Goal: Task Accomplishment & Management: Use online tool/utility

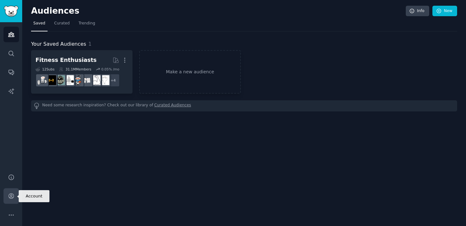
click at [12, 195] on icon "Sidebar" at bounding box center [11, 195] width 5 height 5
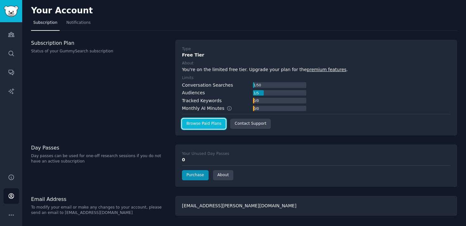
click at [198, 126] on link "Browse Paid Plans" at bounding box center [204, 124] width 44 height 10
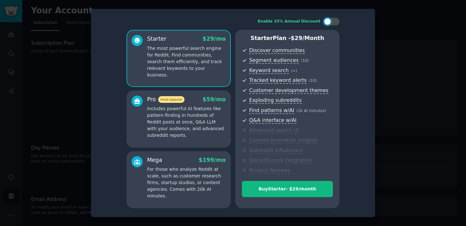
click at [205, 115] on p "Includes powerful AI features like pattern-finding in hundreds of Reddit posts …" at bounding box center [186, 121] width 79 height 33
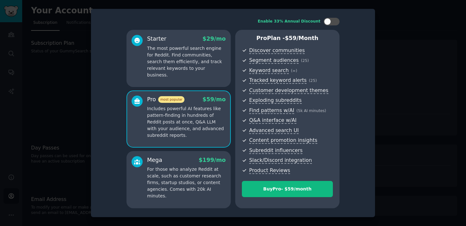
click at [197, 71] on p "The most powerful search engine for Reddit. Find communities, search them effic…" at bounding box center [186, 61] width 79 height 33
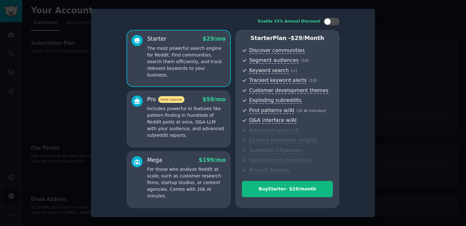
click at [185, 129] on p "Includes powerful AI features like pattern-finding in hundreds of Reddit posts …" at bounding box center [186, 121] width 79 height 33
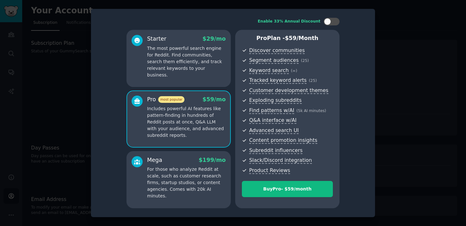
click at [180, 72] on div "Starter $ 29 /mo The most powerful search engine for Reddit. Find communities, …" at bounding box center [178, 58] width 104 height 57
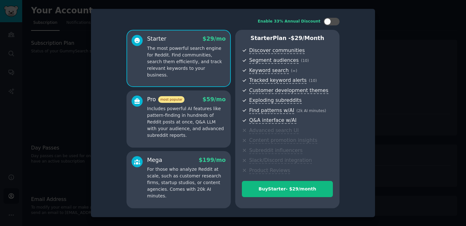
click at [165, 190] on p "For those who analyze Reddit at scale, such as customer research firms, startup…" at bounding box center [186, 182] width 79 height 33
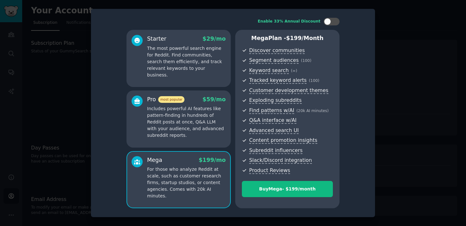
click at [194, 114] on p "Includes powerful AI features like pattern-finding in hundreds of Reddit posts …" at bounding box center [186, 121] width 79 height 33
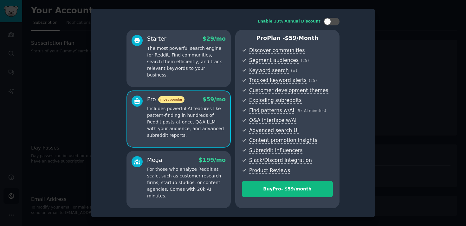
click at [187, 60] on p "The most powerful search engine for Reddit. Find communities, search them effic…" at bounding box center [186, 61] width 79 height 33
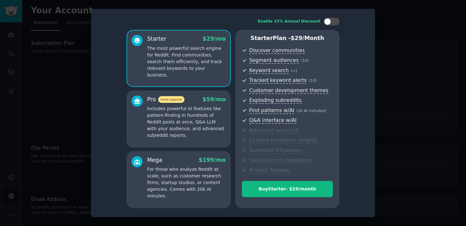
click at [409, 45] on div at bounding box center [233, 113] width 466 height 226
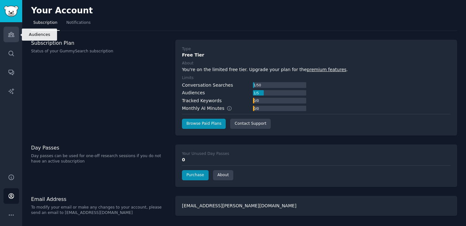
click at [9, 32] on icon "Sidebar" at bounding box center [11, 34] width 7 height 7
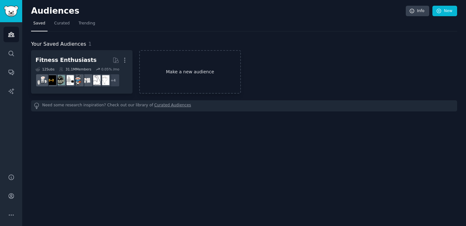
click at [171, 64] on link "Make a new audience" at bounding box center [189, 71] width 101 height 43
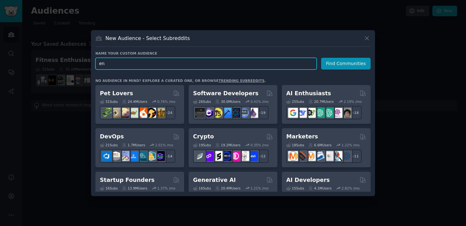
type input "e"
type input "Trial"
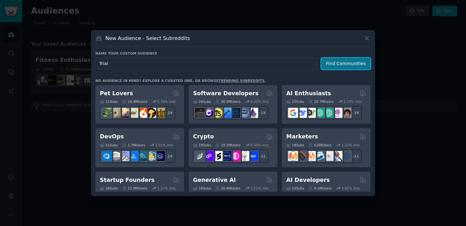
click at [338, 64] on button "Find Communities" at bounding box center [345, 64] width 49 height 12
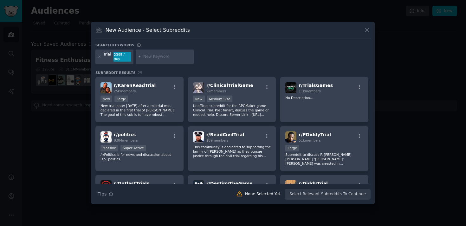
click at [151, 55] on input "text" at bounding box center [167, 57] width 48 height 6
click at [99, 56] on icon at bounding box center [99, 56] width 3 height 3
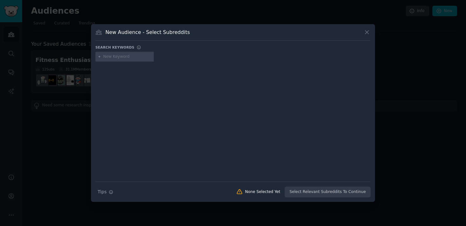
click at [118, 58] on input "text" at bounding box center [127, 57] width 48 height 6
type input "smallbusiness"
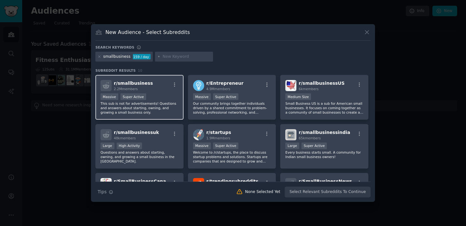
click at [129, 84] on span "r/ smallbusiness" at bounding box center [133, 82] width 39 height 5
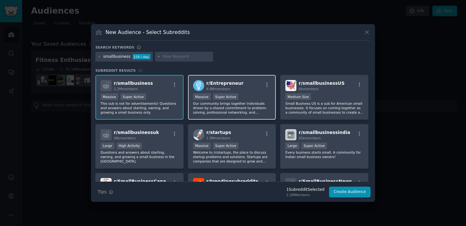
click at [236, 92] on div "r/ Entrepreneur 4.9M members 1,000,000+ members Massive Super Active Our commun…" at bounding box center [232, 97] width 88 height 45
click at [166, 57] on input "text" at bounding box center [187, 57] width 48 height 6
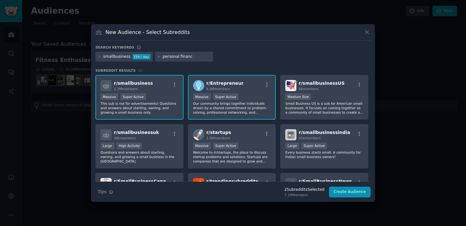
type input "personal finance"
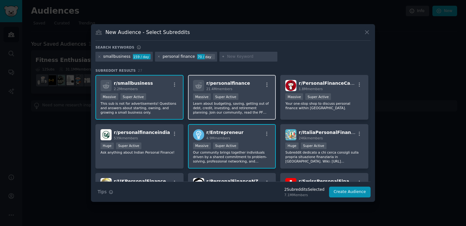
click at [253, 98] on div "Massive Super Active" at bounding box center [232, 97] width 78 height 8
click at [244, 90] on div "r/ personalfinance 21.4M members" at bounding box center [232, 85] width 78 height 11
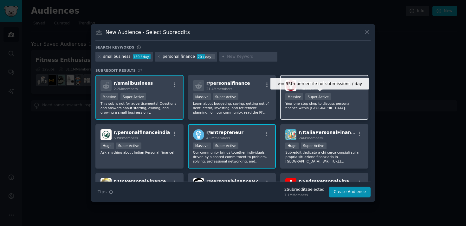
click at [327, 94] on div "Super Active" at bounding box center [318, 96] width 26 height 7
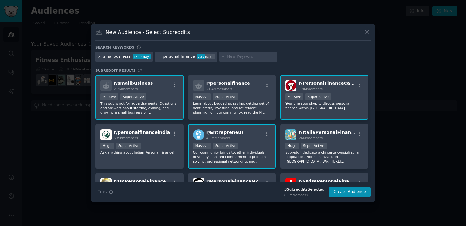
click at [100, 55] on icon at bounding box center [99, 56] width 3 height 3
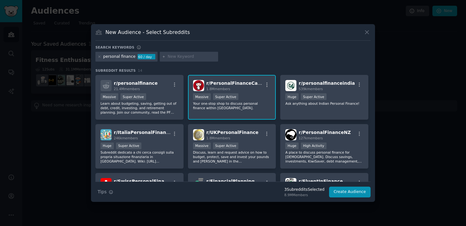
click at [185, 57] on input "text" at bounding box center [192, 57] width 48 height 6
type input "frugal"
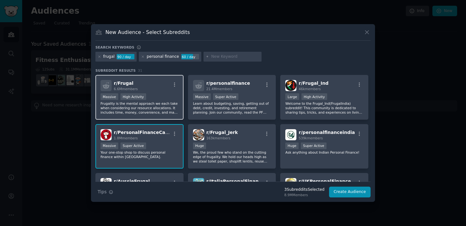
click at [153, 89] on div "r/ Frugal 6.6M members" at bounding box center [139, 85] width 78 height 11
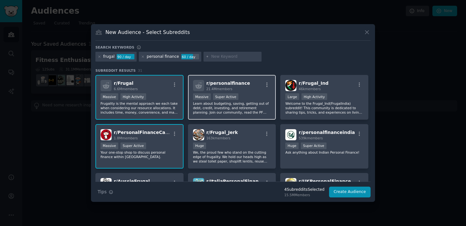
click at [236, 86] on h2 "r/ personalfinance 21.4M members" at bounding box center [228, 85] width 44 height 11
click at [229, 55] on input "text" at bounding box center [235, 57] width 48 height 6
type input "buyfor life"
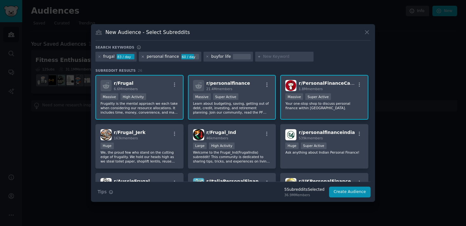
click at [142, 55] on icon at bounding box center [142, 56] width 3 height 3
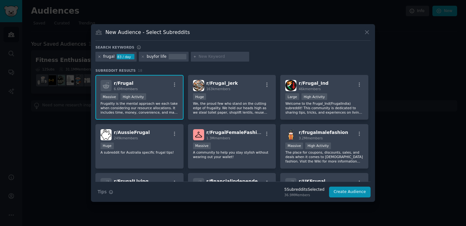
click at [99, 57] on icon at bounding box center [99, 56] width 3 height 3
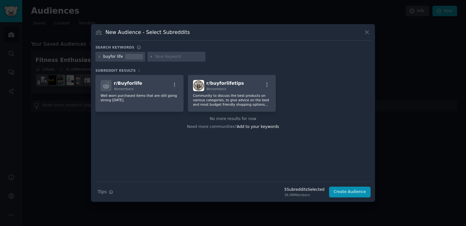
click at [116, 57] on div "buyfor life" at bounding box center [113, 57] width 20 height 6
click at [119, 56] on div "buyfor life" at bounding box center [113, 57] width 20 height 6
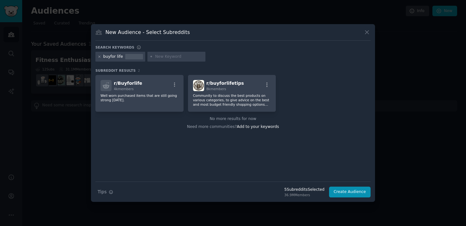
click at [100, 56] on icon at bounding box center [99, 56] width 3 height 3
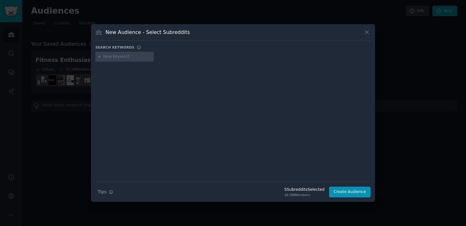
click at [112, 57] on input "text" at bounding box center [127, 57] width 48 height 6
type input "productivity"
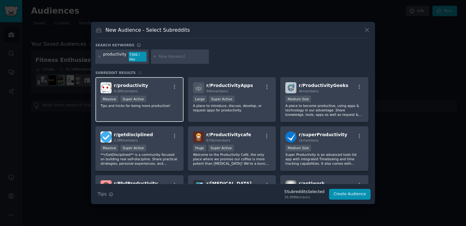
click at [168, 109] on div "r/ productivity 4.0M members >= 95th percentile for submissions / day Massive S…" at bounding box center [139, 99] width 88 height 45
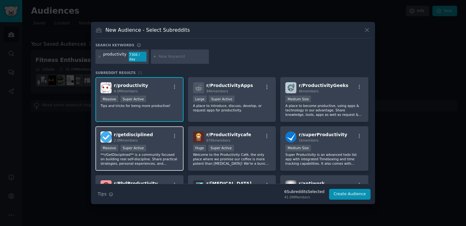
scroll to position [34, 0]
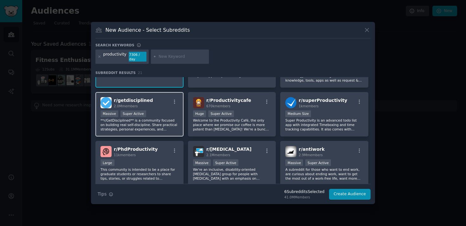
click at [159, 111] on div "Massive Super Active" at bounding box center [139, 114] width 78 height 8
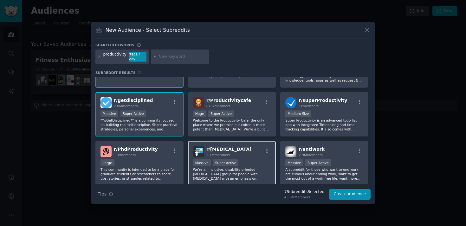
click at [246, 153] on div "r/ [MEDICAL_DATA] 2.1M members" at bounding box center [232, 151] width 78 height 11
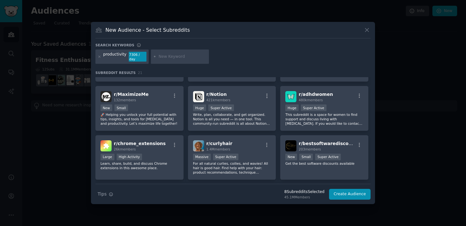
scroll to position [187, 0]
click at [100, 56] on icon at bounding box center [99, 56] width 3 height 3
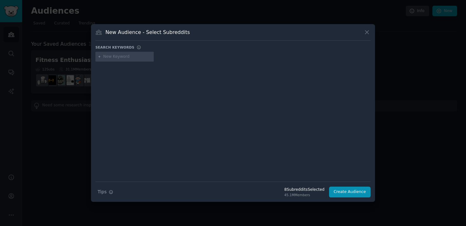
click at [114, 56] on input "text" at bounding box center [127, 57] width 48 height 6
type input "product"
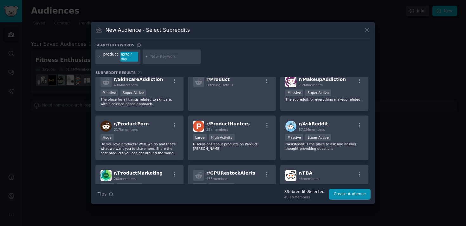
scroll to position [62, 0]
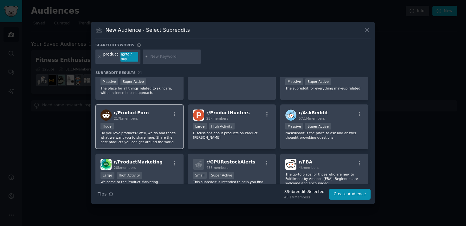
click at [146, 123] on div "Huge" at bounding box center [139, 127] width 78 height 8
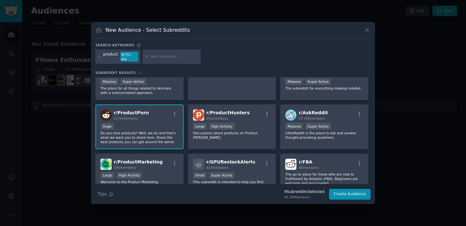
click at [161, 125] on div "Huge" at bounding box center [139, 127] width 78 height 8
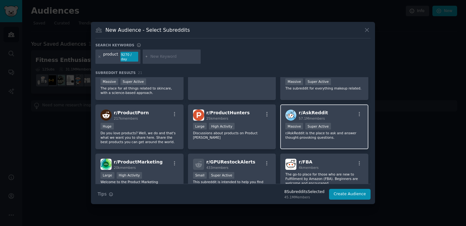
click at [339, 121] on div "r/ AskReddit 57.1M members Massive Super Active r/AskReddit is the place to ask…" at bounding box center [324, 126] width 88 height 45
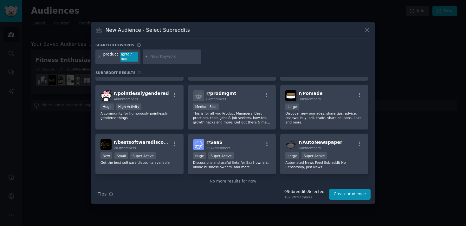
scroll to position [228, 0]
click at [107, 52] on div "product" at bounding box center [110, 57] width 15 height 10
click at [100, 56] on icon at bounding box center [99, 56] width 3 height 3
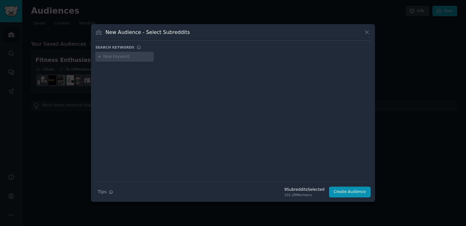
click at [106, 60] on div at bounding box center [124, 57] width 58 height 10
click at [111, 58] on input "text" at bounding box center [127, 57] width 48 height 6
type input "relationships"
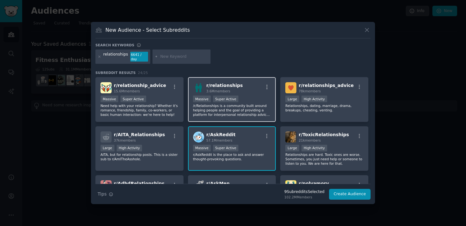
click at [241, 86] on div "r/ relationships 3.6M members" at bounding box center [232, 87] width 78 height 11
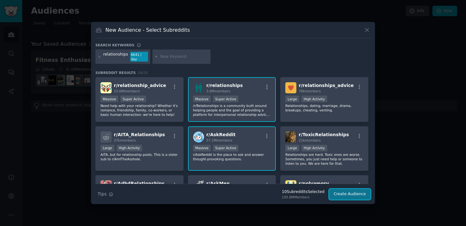
click at [359, 192] on button "Create Audience" at bounding box center [350, 194] width 42 height 11
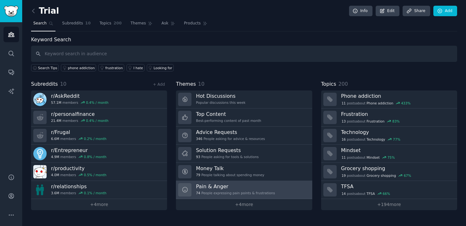
click at [249, 193] on div "74 People expressing pain points & frustrations" at bounding box center [235, 192] width 79 height 4
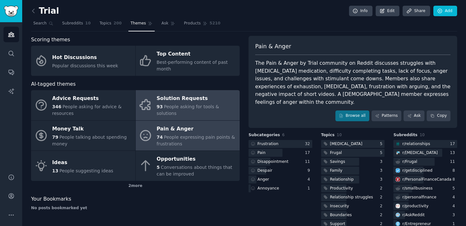
click at [186, 104] on div "Solution Requests" at bounding box center [197, 98] width 80 height 10
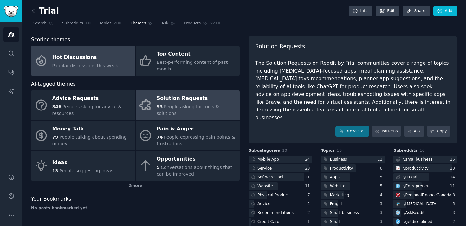
click at [81, 59] on div "Hot Discussions" at bounding box center [85, 57] width 66 height 10
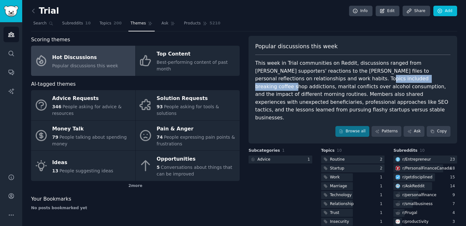
drag, startPoint x: 364, startPoint y: 79, endPoint x: 291, endPoint y: 79, distance: 73.2
click at [291, 79] on div "This week in Trial communities on Reddit, discussions ranged from [PERSON_NAME]…" at bounding box center [352, 90] width 195 height 62
copy div "breaking coffee shop addictions"
